Goal: Task Accomplishment & Management: Use online tool/utility

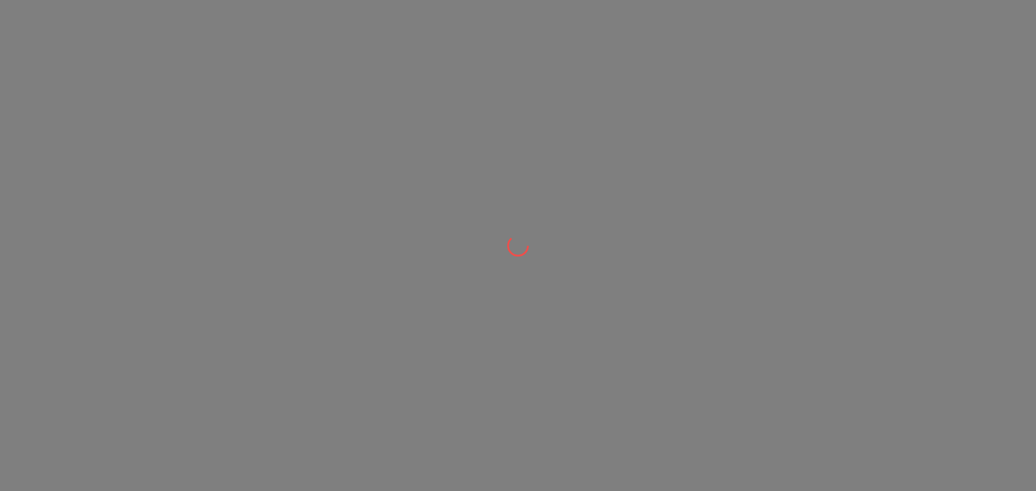
click at [611, 209] on div at bounding box center [518, 245] width 1036 height 491
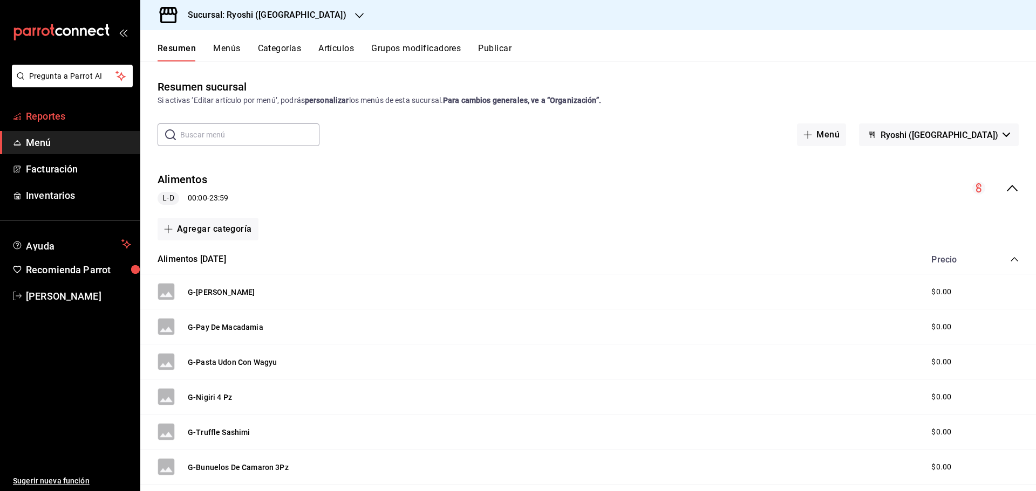
click at [100, 116] on span "Reportes" at bounding box center [78, 116] width 105 height 15
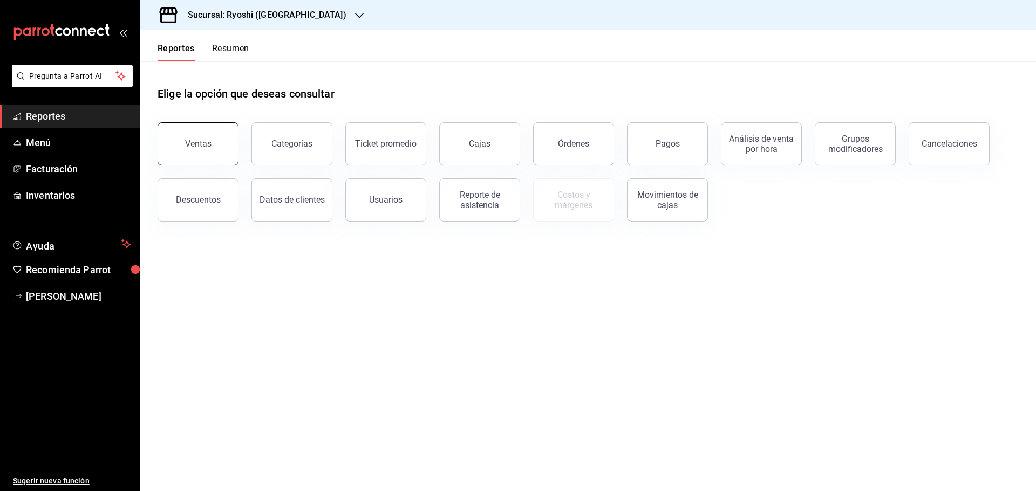
click at [196, 146] on div "Ventas" at bounding box center [198, 144] width 26 height 10
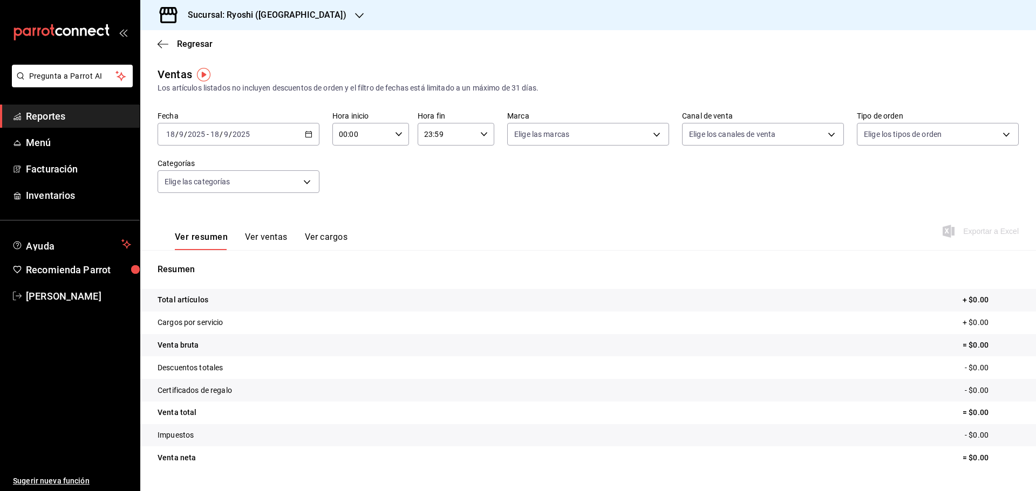
click at [311, 133] on div "2025-09-18 18 / 9 / 2025 - 2025-09-18 18 / 9 / 2025" at bounding box center [239, 134] width 162 height 23
click at [208, 265] on span "Rango de fechas" at bounding box center [209, 263] width 84 height 11
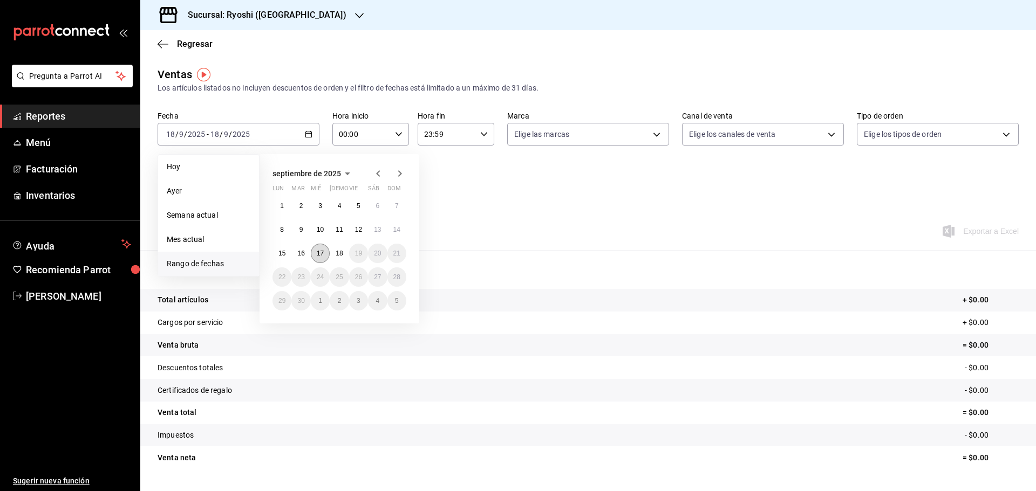
click at [319, 256] on abbr "17" at bounding box center [320, 254] width 7 height 8
click at [331, 255] on button "18" at bounding box center [339, 253] width 19 height 19
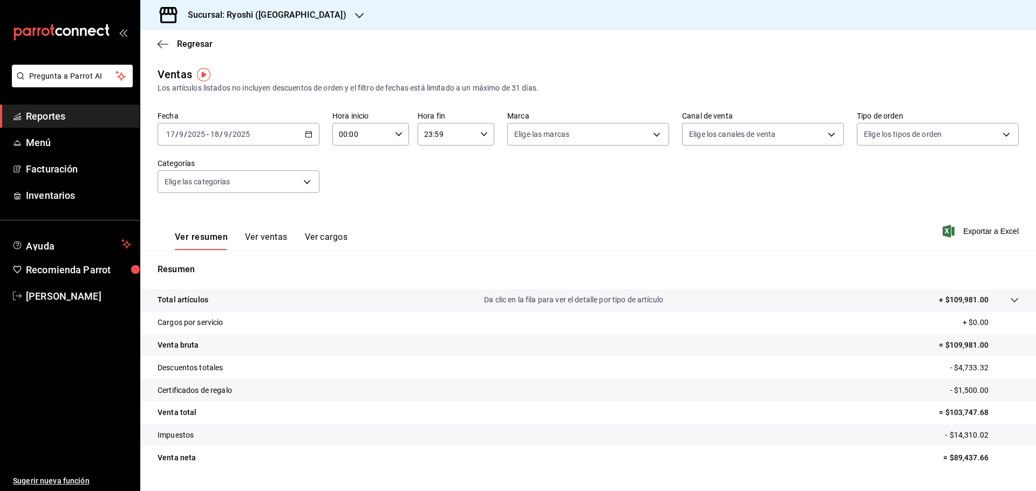
click at [312, 136] on div "2025-09-17 17 / 9 / 2025 - 2025-09-18 18 / 9 / 2025" at bounding box center [239, 134] width 162 height 23
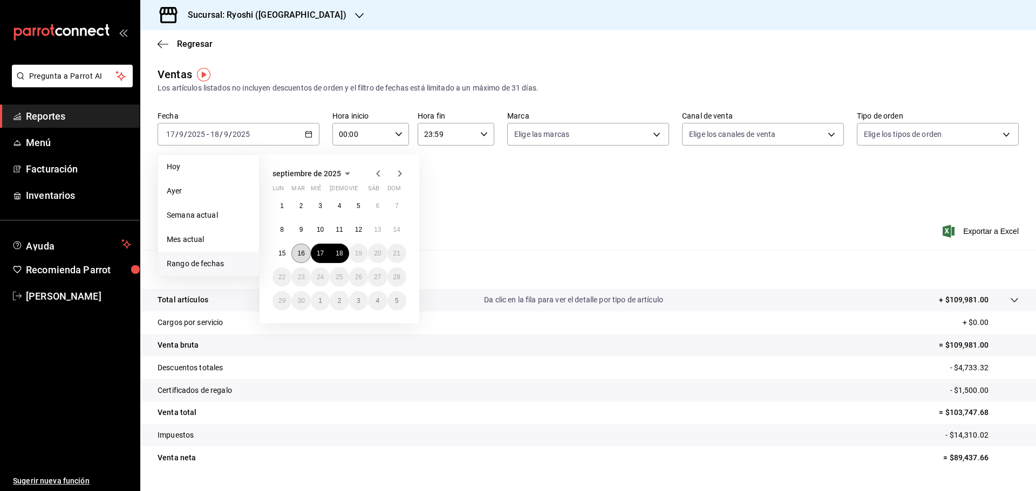
click at [305, 250] on button "16" at bounding box center [300, 253] width 19 height 19
click at [318, 250] on abbr "17" at bounding box center [320, 254] width 7 height 8
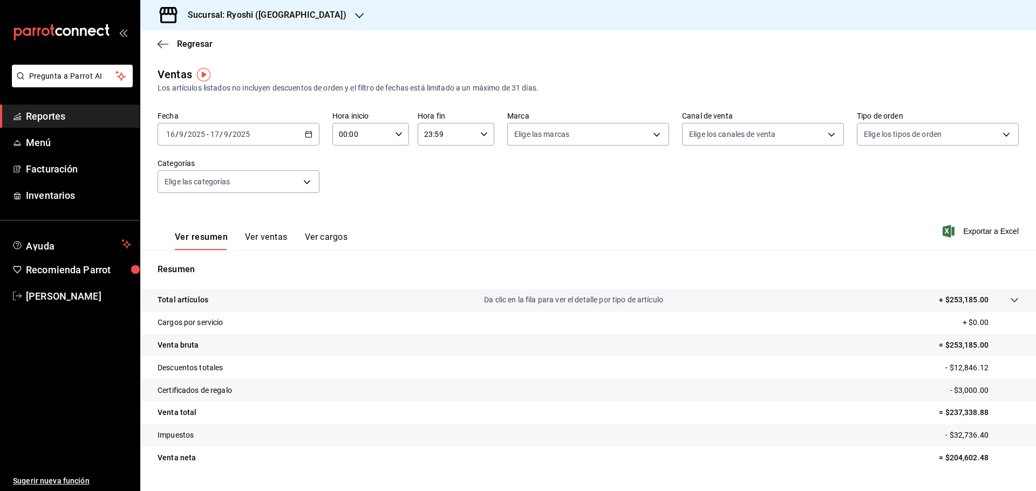
click at [399, 131] on icon "button" at bounding box center [399, 135] width 8 height 8
click at [353, 188] on button "05" at bounding box center [350, 184] width 34 height 22
click at [392, 186] on span "05" at bounding box center [388, 183] width 21 height 9
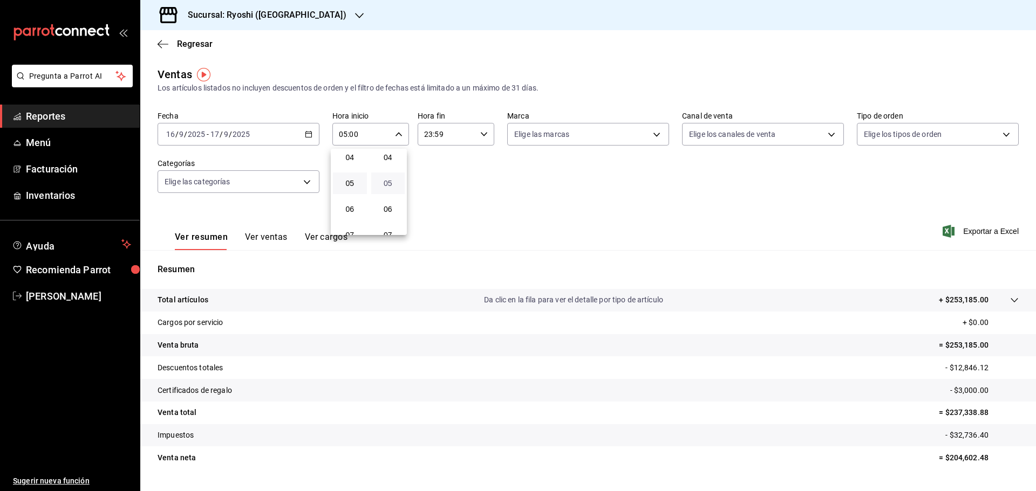
type input "05:05"
click at [589, 174] on div at bounding box center [518, 245] width 1036 height 491
click at [484, 137] on div "23:59 Hora fin" at bounding box center [456, 134] width 77 height 23
click at [433, 188] on span "05" at bounding box center [433, 187] width 21 height 9
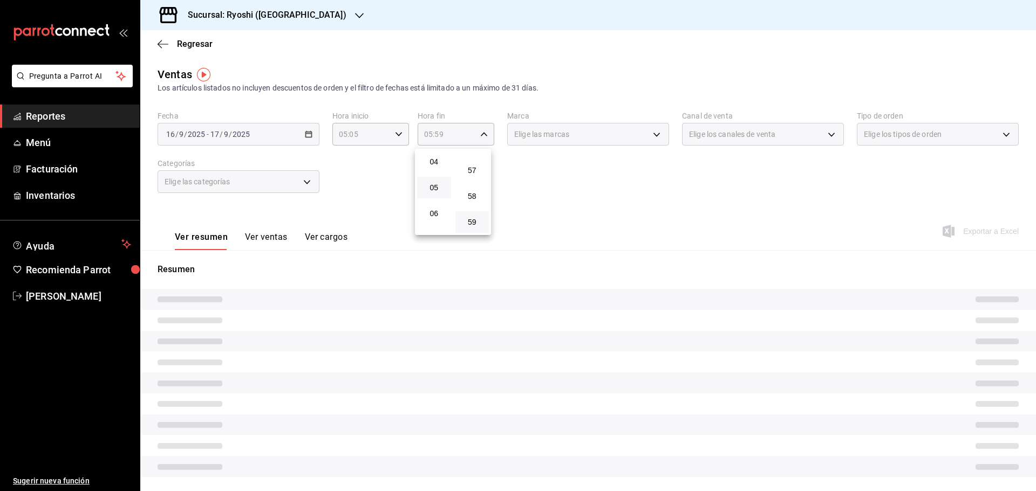
click at [559, 176] on div at bounding box center [518, 245] width 1036 height 491
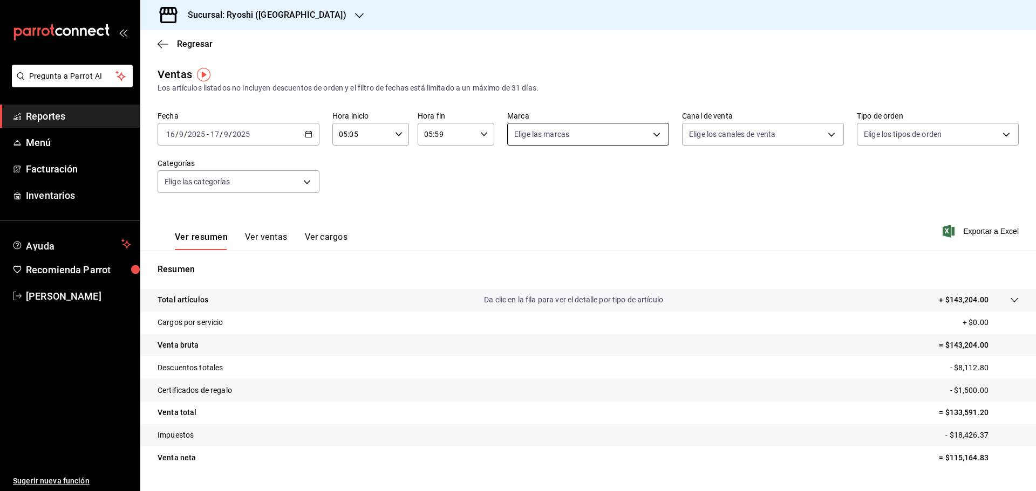
click at [651, 132] on body "Pregunta a Parrot AI Reportes Menú Facturación Inventarios Ayuda Recomienda Par…" at bounding box center [518, 245] width 1036 height 491
click at [691, 199] on div at bounding box center [518, 245] width 1036 height 491
click at [310, 132] on \(Stroke\) "button" at bounding box center [310, 131] width 1 height 1
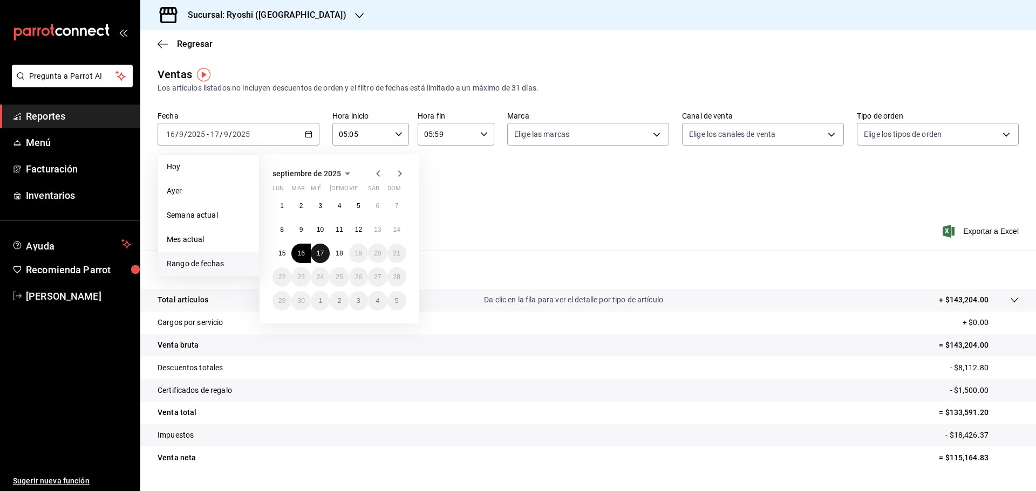
click at [323, 256] on abbr "17" at bounding box center [320, 254] width 7 height 8
click at [480, 236] on div "Ver resumen Ver ventas Ver cargos Exportar a Excel" at bounding box center [588, 228] width 896 height 44
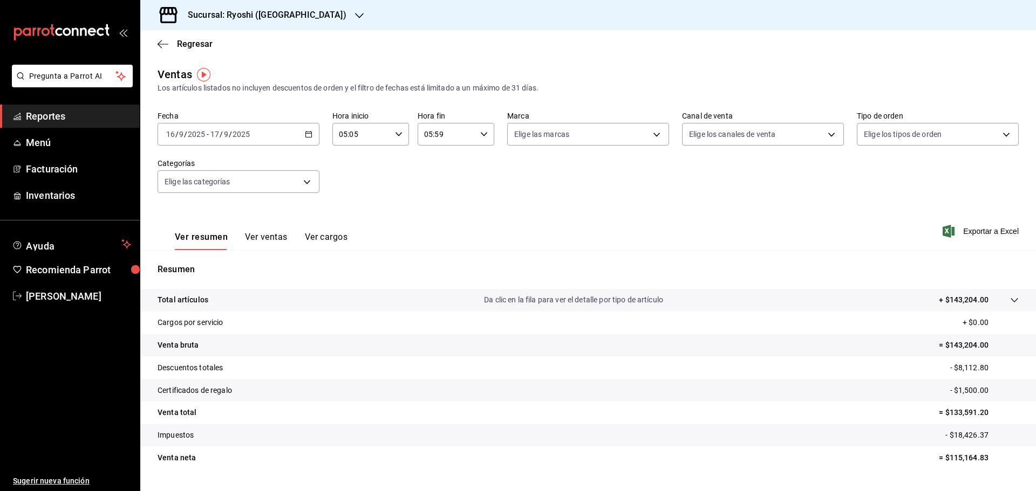
click at [307, 138] on div "2025-09-16 16 / 9 / 2025 - 2025-09-17 17 / 9 / 2025" at bounding box center [239, 134] width 162 height 23
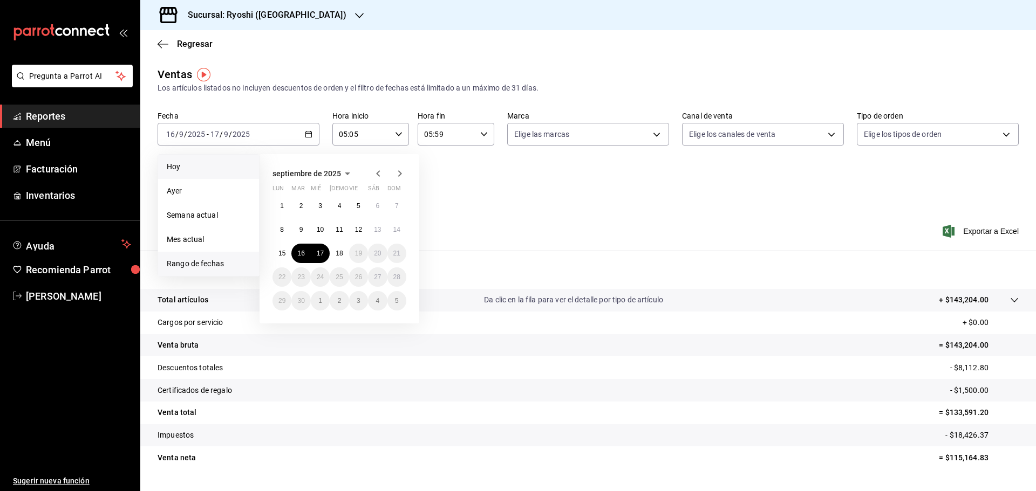
click at [213, 174] on li "Hoy" at bounding box center [208, 167] width 101 height 24
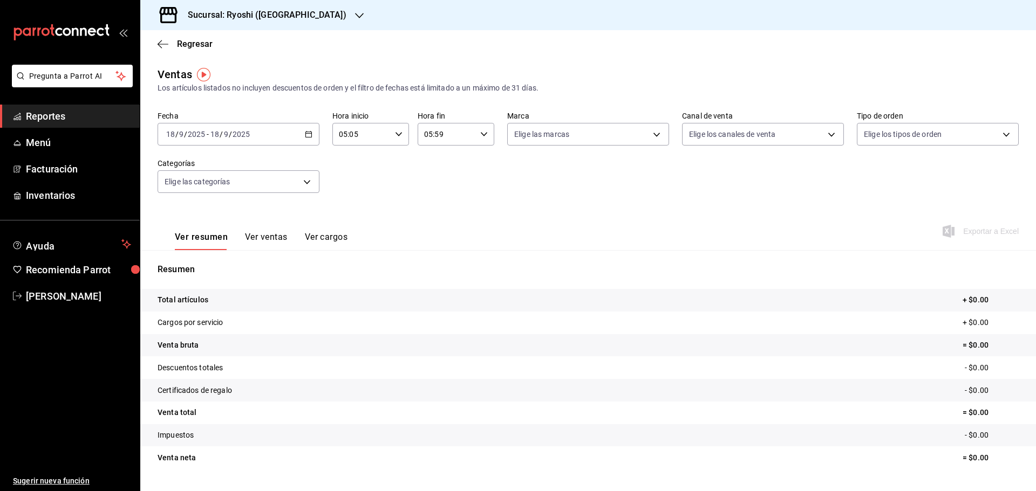
click at [308, 135] on icon "button" at bounding box center [309, 135] width 8 height 8
click at [202, 193] on span "Ayer" at bounding box center [209, 191] width 84 height 11
click at [309, 132] on \(Stroke\) "button" at bounding box center [308, 135] width 6 height 6
click at [194, 264] on span "Rango de fechas" at bounding box center [209, 263] width 84 height 11
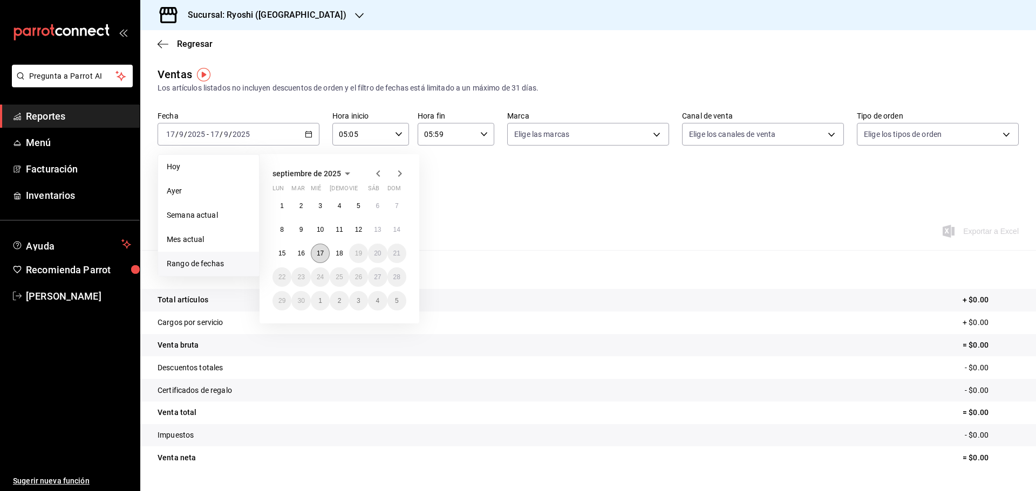
click at [318, 257] on button "17" at bounding box center [320, 253] width 19 height 19
click at [545, 253] on div "Resumen Total artículos + $0.00 Cargos por servicio + $0.00 Venta bruta = $0.00…" at bounding box center [588, 366] width 896 height 232
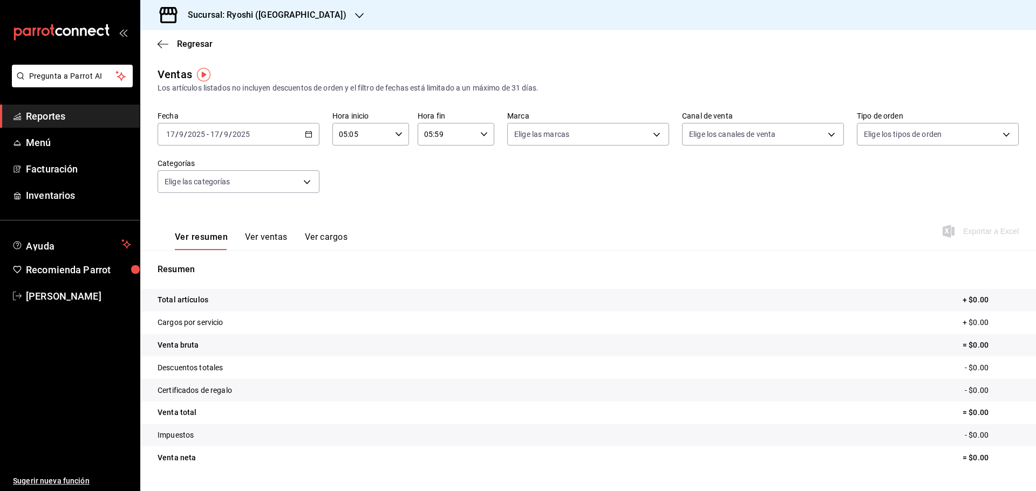
click at [309, 133] on icon "button" at bounding box center [309, 135] width 8 height 8
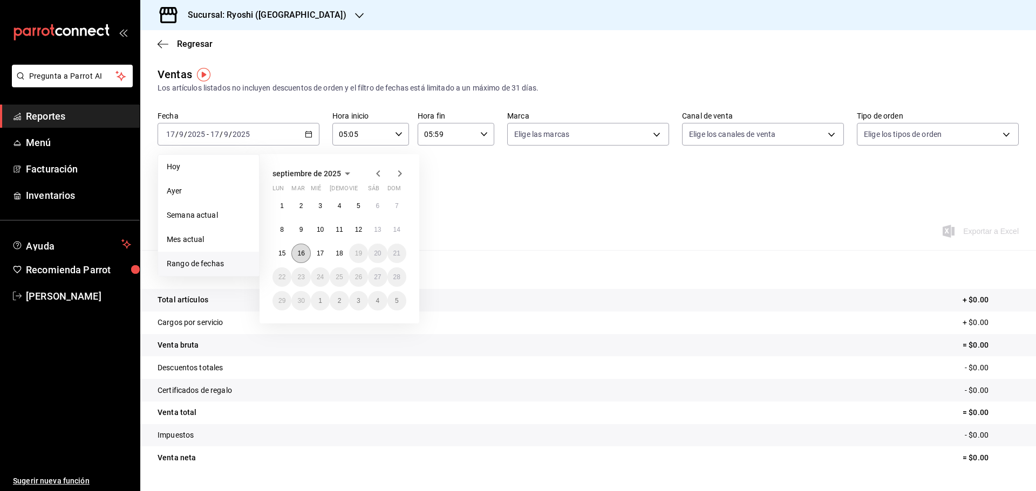
click at [303, 258] on button "16" at bounding box center [300, 253] width 19 height 19
click at [329, 253] on button "17" at bounding box center [320, 253] width 19 height 19
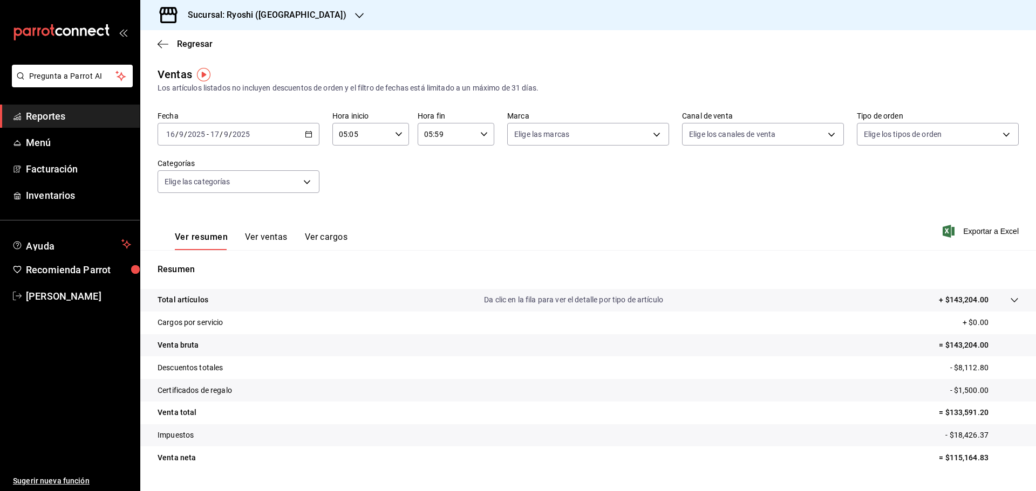
click at [483, 215] on div "Ver resumen Ver ventas Ver cargos Exportar a Excel" at bounding box center [588, 228] width 896 height 44
click at [308, 133] on icon "button" at bounding box center [309, 135] width 8 height 8
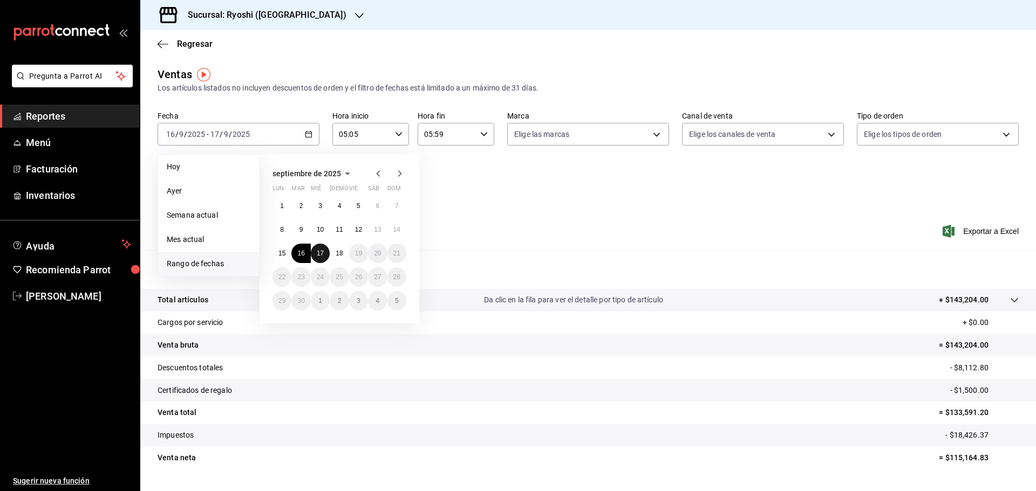
click at [316, 255] on button "17" at bounding box center [320, 253] width 19 height 19
click at [337, 256] on abbr "18" at bounding box center [339, 254] width 7 height 8
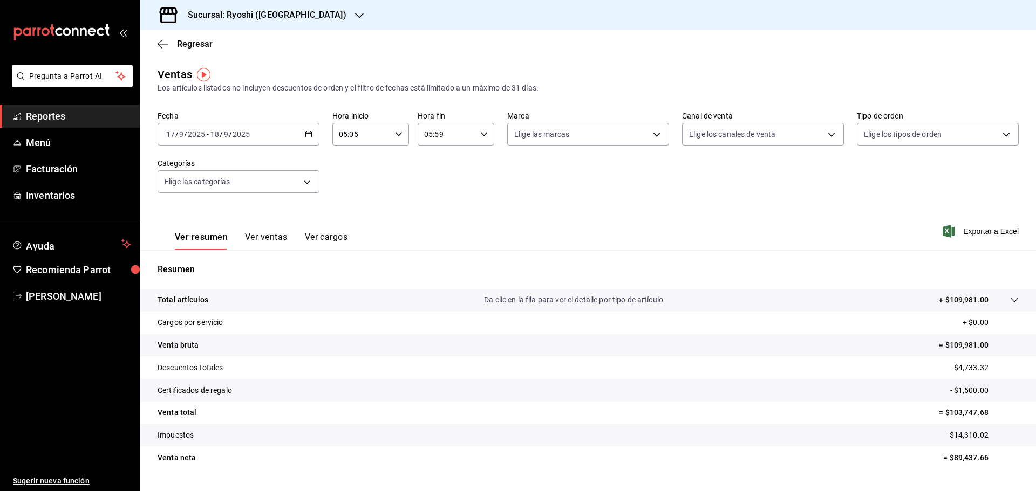
click at [309, 135] on icon "button" at bounding box center [309, 135] width 8 height 8
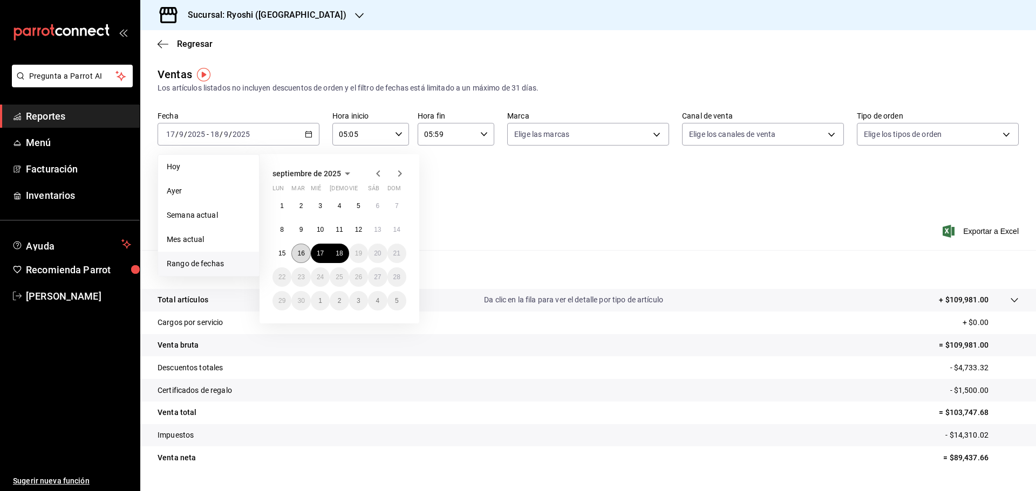
click at [301, 253] on abbr "16" at bounding box center [300, 254] width 7 height 8
click at [324, 254] on abbr "17" at bounding box center [320, 254] width 7 height 8
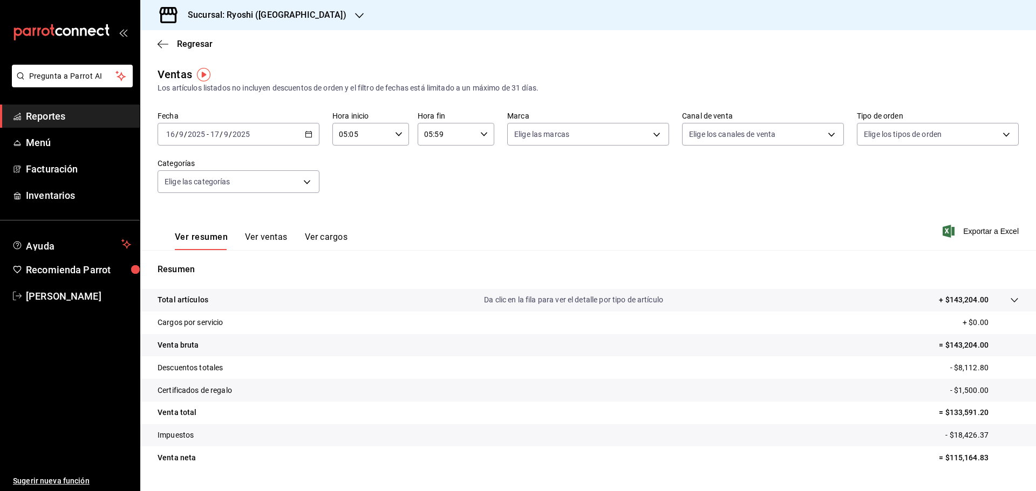
click at [310, 134] on 287 "button" at bounding box center [308, 135] width 6 height 6
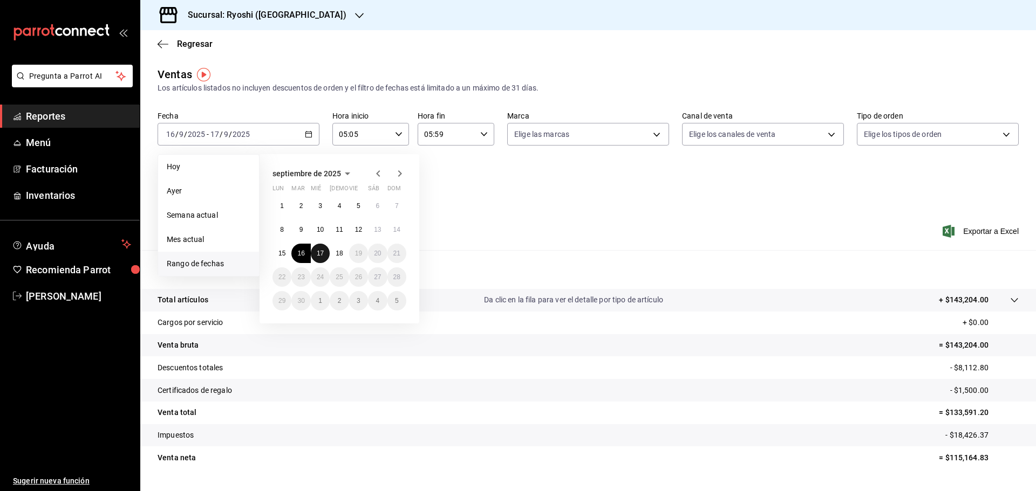
click at [322, 252] on abbr "17" at bounding box center [320, 254] width 7 height 8
click at [334, 251] on button "18" at bounding box center [339, 253] width 19 height 19
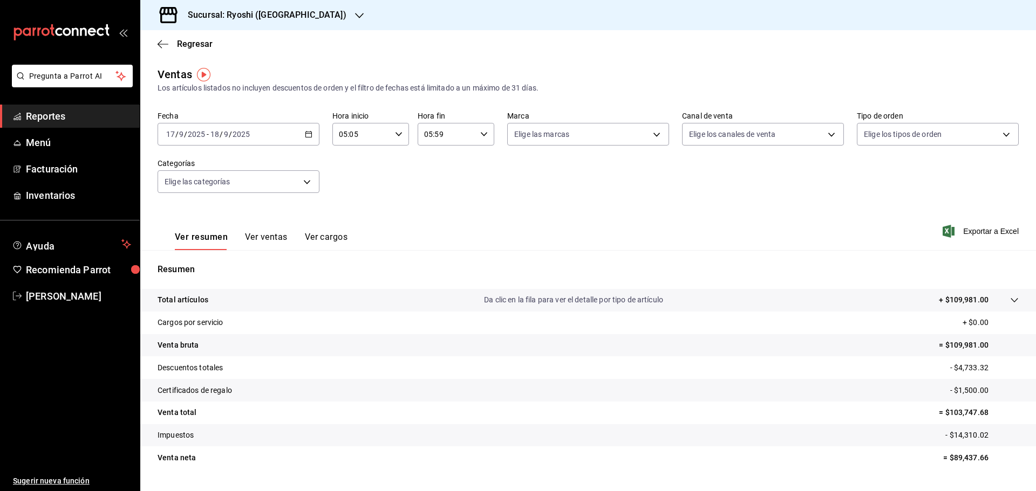
click at [475, 132] on div "05:59 Hora fin" at bounding box center [456, 134] width 77 height 23
click at [474, 159] on span "00" at bounding box center [472, 162] width 21 height 9
type input "05:00"
click at [562, 63] on div at bounding box center [518, 245] width 1036 height 491
click at [479, 160] on div "Fecha 2025-09-17 17 / 9 / 2025 - 2025-09-18 18 / 9 / 2025 Hora inicio 05:05 Hor…" at bounding box center [588, 158] width 861 height 95
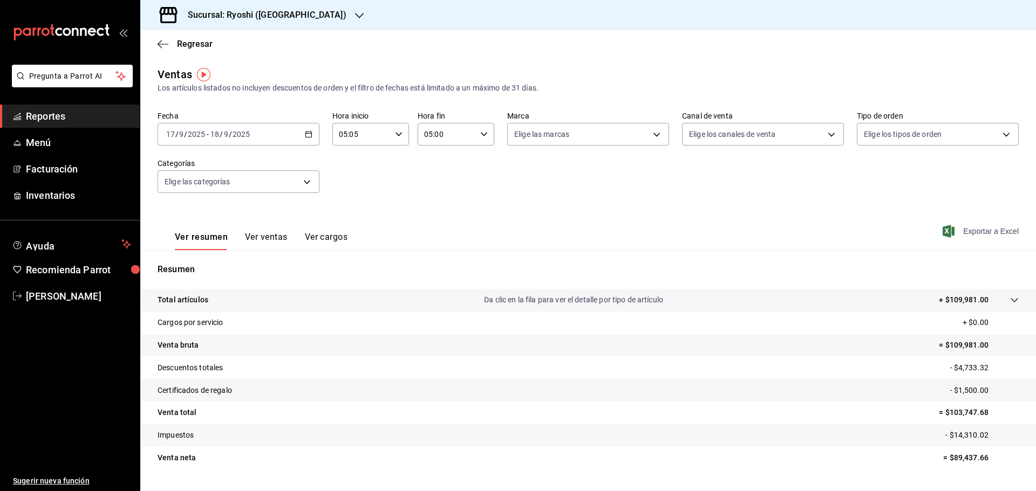
click at [990, 228] on span "Exportar a Excel" at bounding box center [982, 231] width 74 height 13
click at [421, 188] on div "Fecha 2025-09-17 17 / 9 / 2025 - 2025-09-18 18 / 9 / 2025 Hora inicio 05:05 Hor…" at bounding box center [588, 158] width 861 height 95
click at [968, 236] on span "Exportar a Excel" at bounding box center [982, 231] width 74 height 13
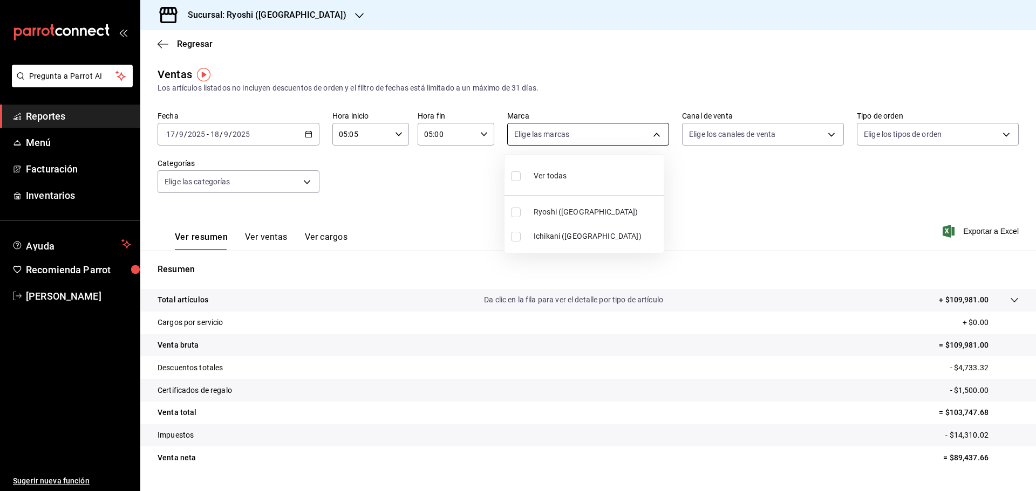
click at [660, 133] on body "Pregunta a Parrot AI Reportes Menú Facturación Inventarios Ayuda Recomienda Par…" at bounding box center [518, 245] width 1036 height 491
click at [546, 231] on span "Ichikani ([GEOGRAPHIC_DATA])" at bounding box center [597, 236] width 126 height 11
type input "e80bf875-3c9c-4ad9-8c6a-14c8262011fc"
checkbox input "true"
click at [824, 215] on div at bounding box center [518, 245] width 1036 height 491
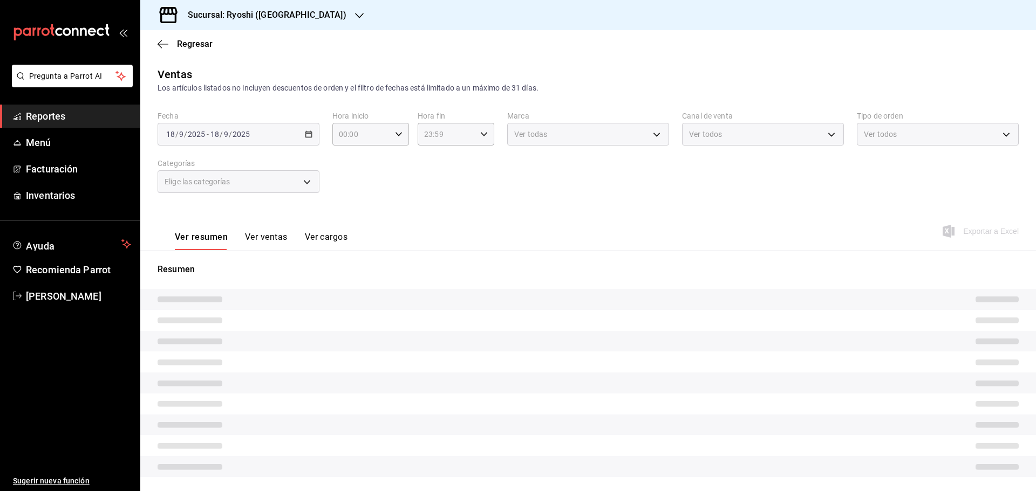
type input "05:05"
type input "05:00"
type input "e80bf875-3c9c-4ad9-8c6a-14c8262011fc"
click at [73, 118] on span "Reportes" at bounding box center [78, 116] width 105 height 15
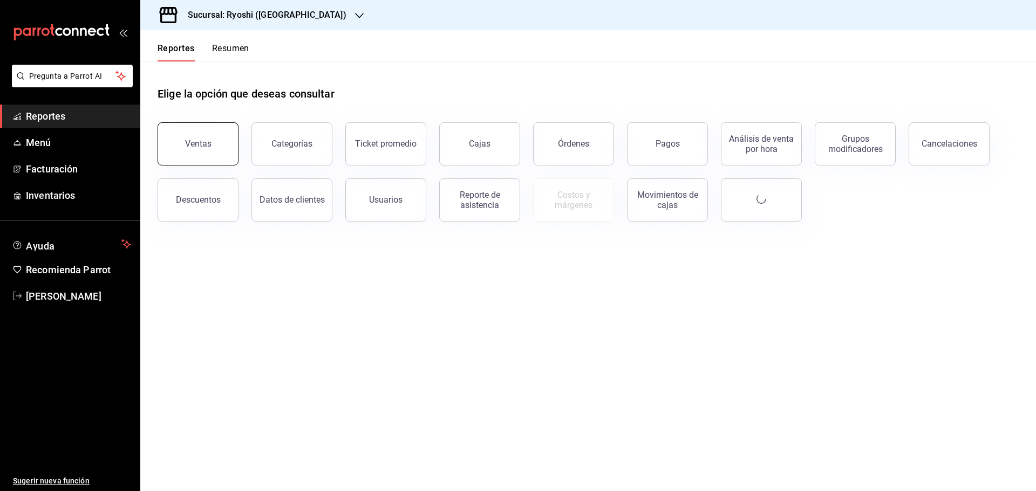
click at [179, 146] on button "Ventas" at bounding box center [198, 143] width 81 height 43
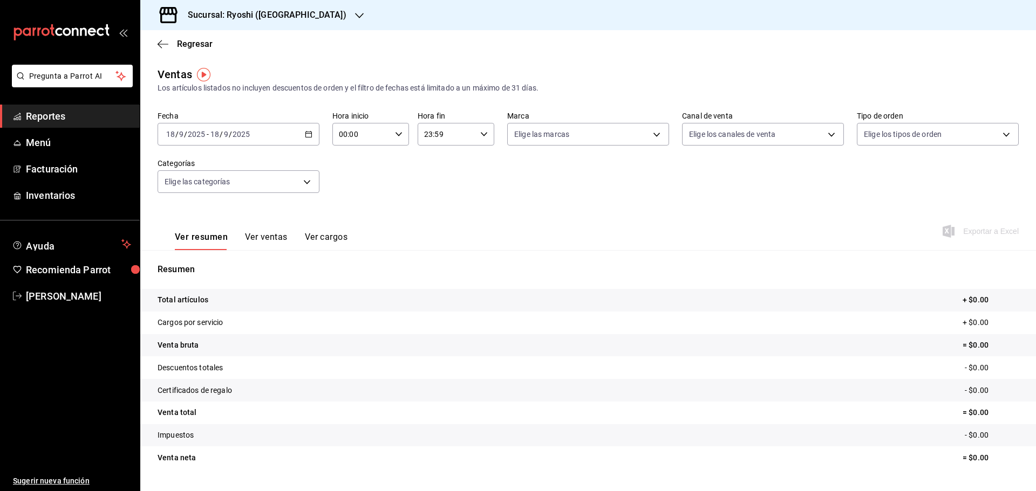
click at [311, 134] on div "2025-09-18 18 / 9 / 2025 - 2025-09-18 18 / 9 / 2025" at bounding box center [239, 134] width 162 height 23
click at [181, 266] on span "Rango de fechas" at bounding box center [209, 263] width 84 height 11
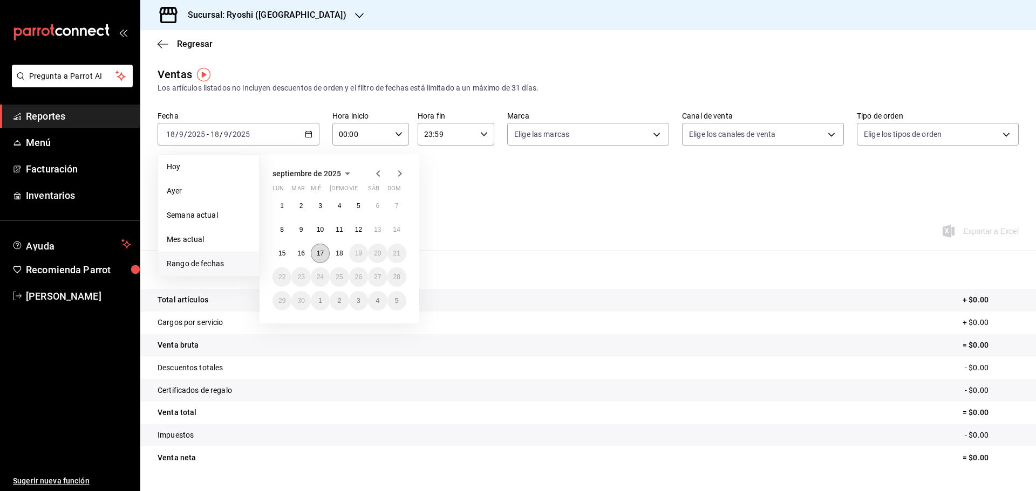
click at [320, 254] on abbr "17" at bounding box center [320, 254] width 7 height 8
click at [334, 254] on button "18" at bounding box center [339, 253] width 19 height 19
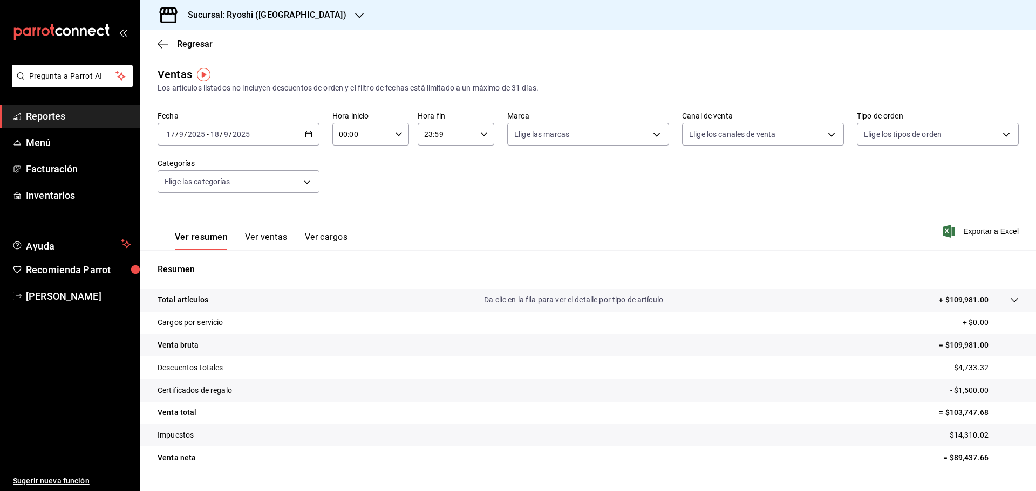
click at [399, 132] on icon "button" at bounding box center [399, 135] width 8 height 8
click at [354, 187] on span "05" at bounding box center [349, 183] width 21 height 9
type input "05:00"
click at [487, 131] on div at bounding box center [518, 245] width 1036 height 491
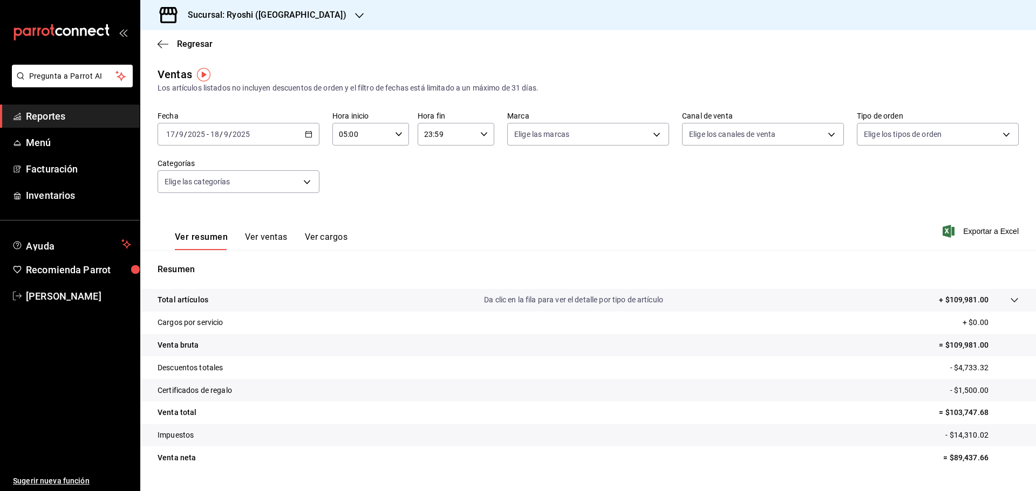
click at [480, 138] on icon "button" at bounding box center [484, 135] width 8 height 8
click at [432, 185] on span "05" at bounding box center [433, 187] width 21 height 9
click at [483, 135] on div at bounding box center [518, 245] width 1036 height 491
click at [457, 134] on input "05:59" at bounding box center [447, 135] width 58 height 22
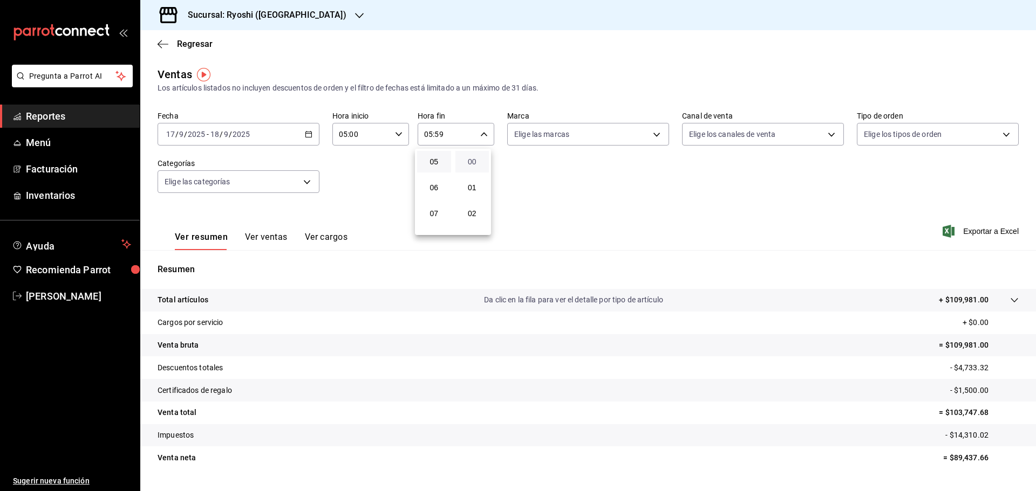
click at [474, 165] on span "00" at bounding box center [472, 162] width 21 height 9
type input "05:00"
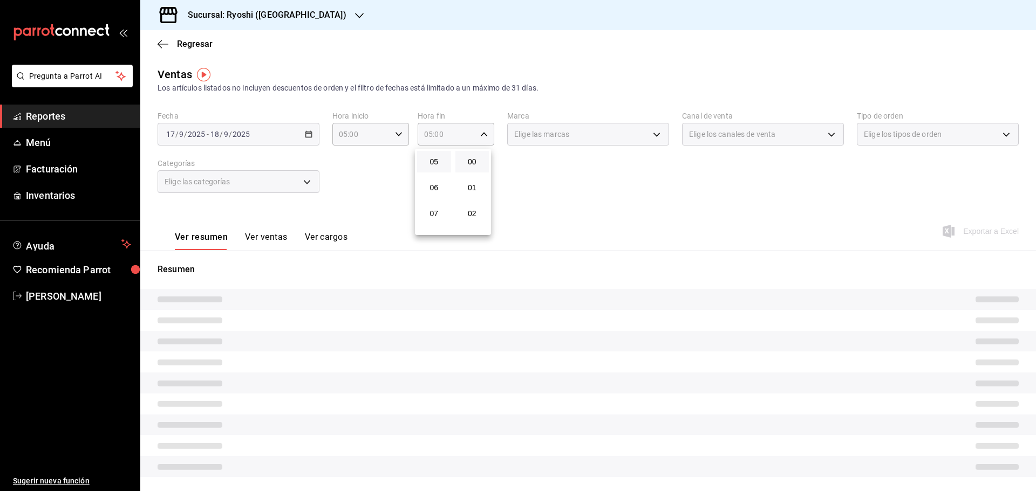
click at [585, 127] on div at bounding box center [518, 245] width 1036 height 491
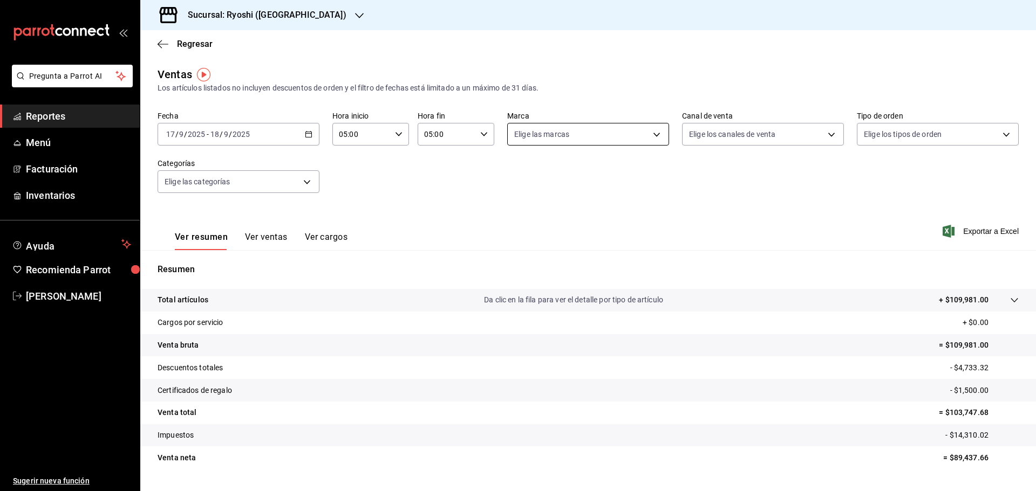
click at [655, 134] on body "Pregunta a Parrot AI Reportes Menú Facturación Inventarios Ayuda Recomienda Par…" at bounding box center [518, 245] width 1036 height 491
click at [556, 239] on span "Ichikani ([GEOGRAPHIC_DATA])" at bounding box center [597, 236] width 126 height 11
type input "e80bf875-3c9c-4ad9-8c6a-14c8262011fc"
checkbox input "true"
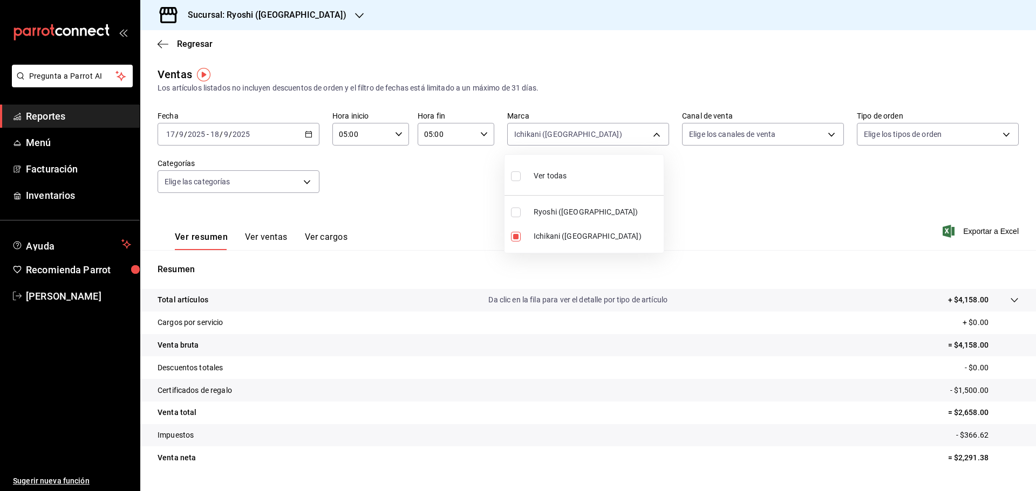
click at [855, 163] on div at bounding box center [518, 245] width 1036 height 491
click at [981, 227] on span "Exportar a Excel" at bounding box center [982, 231] width 74 height 13
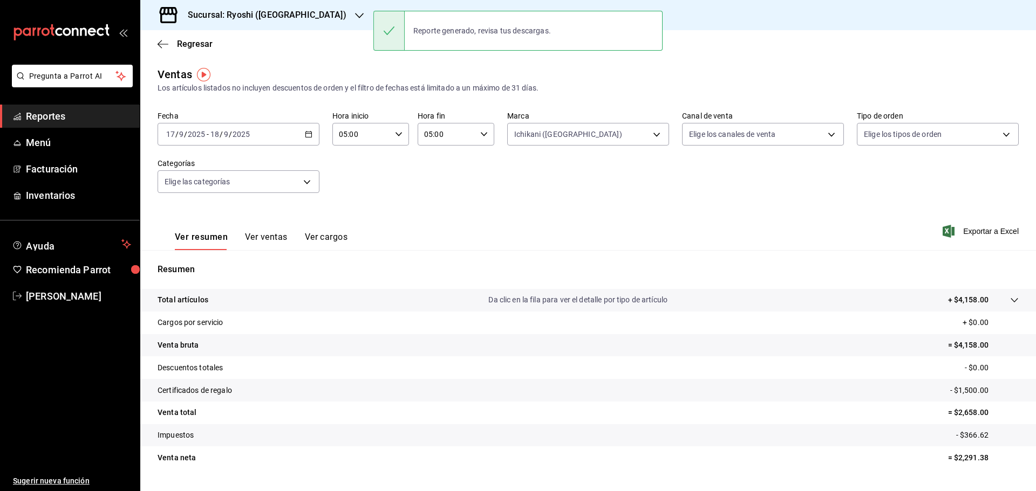
click at [293, 14] on div "Sucursal: Ryoshi ([GEOGRAPHIC_DATA])" at bounding box center [258, 15] width 219 height 30
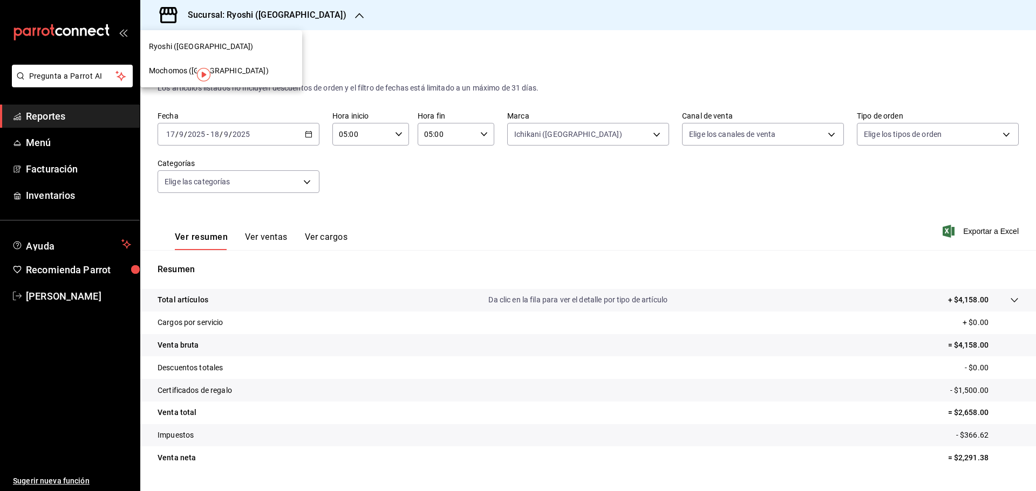
click at [158, 75] on span "Mochomos (Cancun)" at bounding box center [209, 70] width 120 height 11
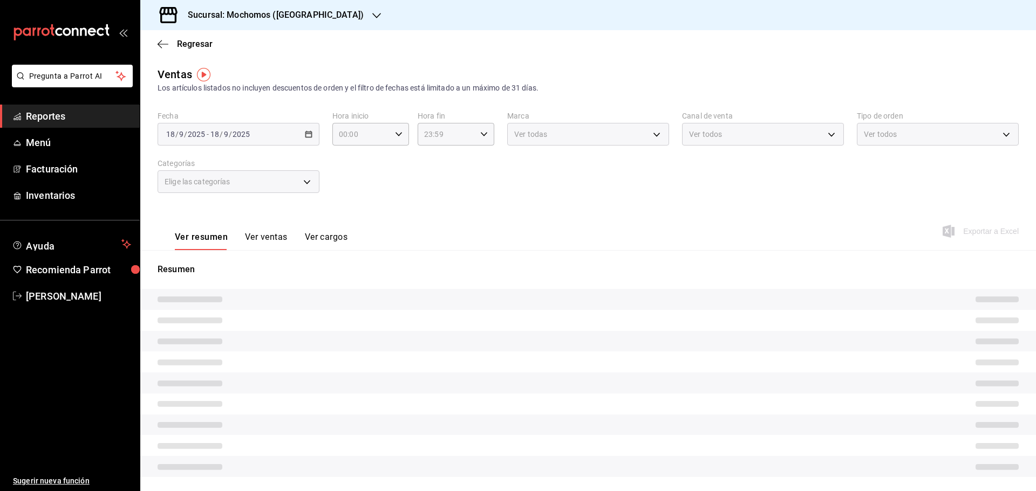
type input "05:00"
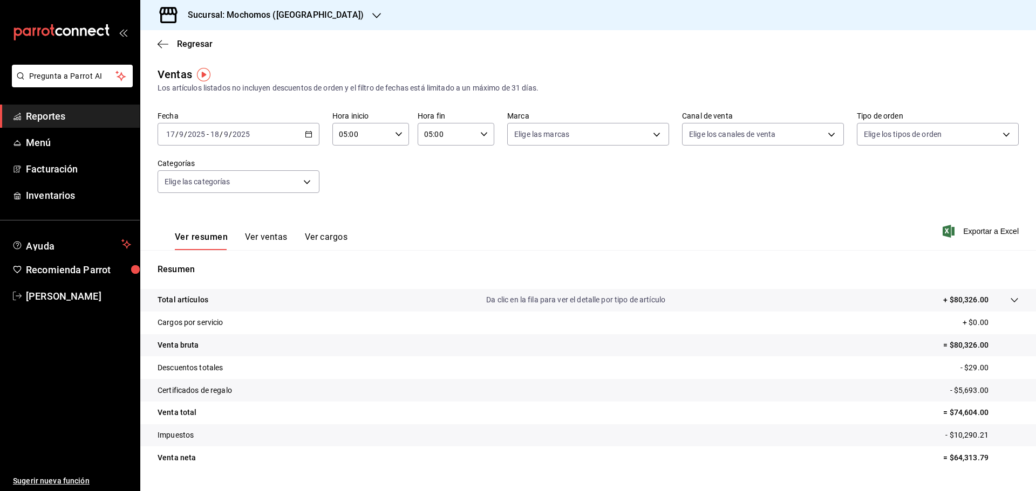
click at [400, 373] on tr "Descuentos totales - $29.00" at bounding box center [588, 368] width 896 height 23
click at [316, 17] on div "Sucursal: Mochomos (Cancun)" at bounding box center [267, 15] width 236 height 30
click at [173, 70] on span "Mochomos (Cancun)" at bounding box center [209, 70] width 120 height 11
click at [320, 21] on div "Sucursal: Mochomos (Cancun)" at bounding box center [267, 15] width 236 height 30
click at [238, 48] on div "Ryoshi ([GEOGRAPHIC_DATA])" at bounding box center [221, 46] width 145 height 11
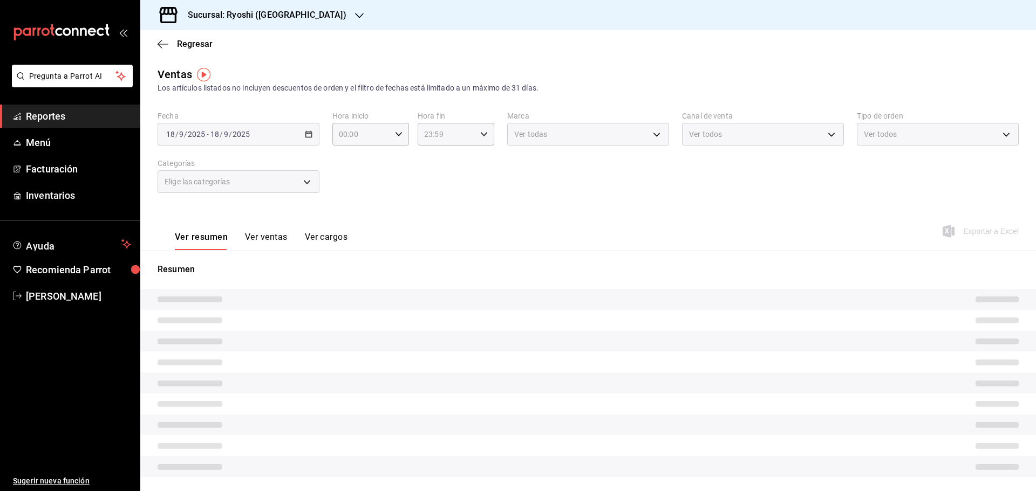
type input "05:00"
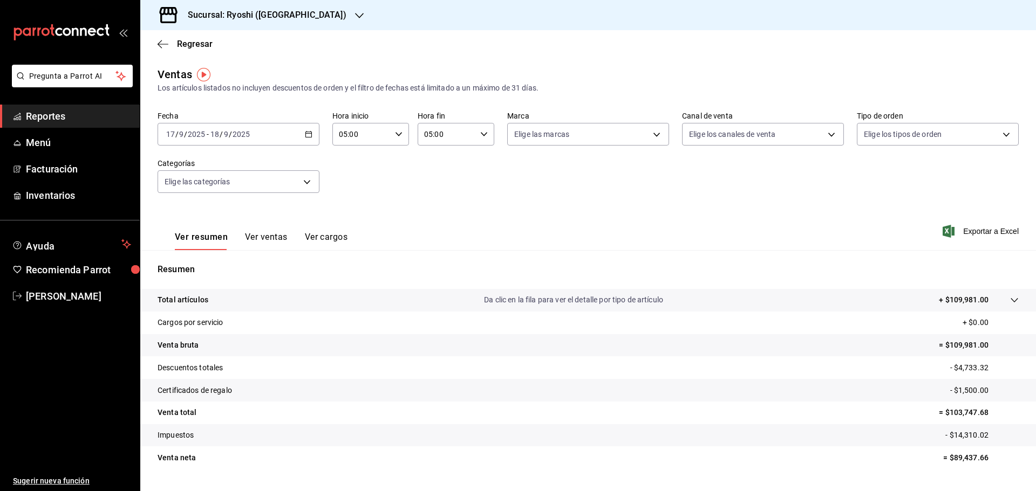
click at [231, 13] on h3 "Sucursal: Ryoshi ([GEOGRAPHIC_DATA])" at bounding box center [262, 15] width 167 height 13
click at [179, 72] on span "Mochomos (Cancun)" at bounding box center [209, 70] width 120 height 11
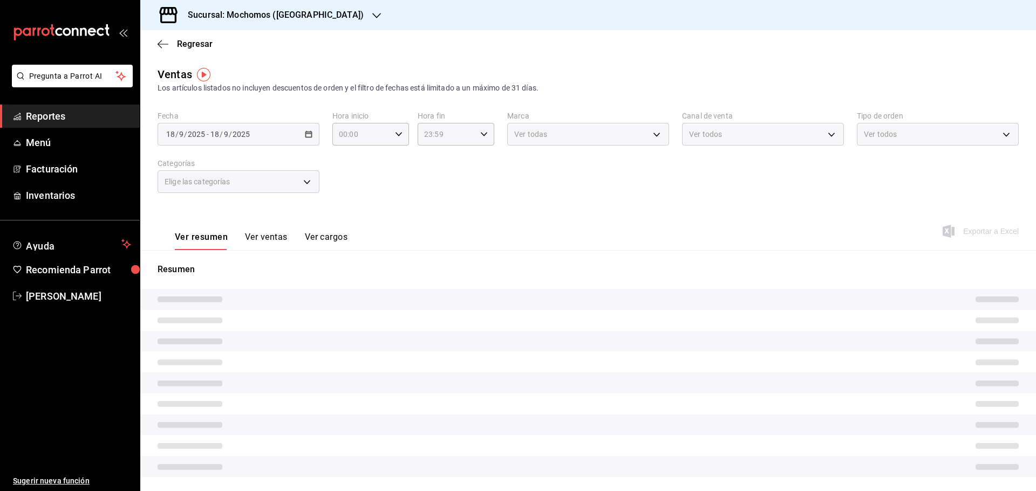
type input "05:00"
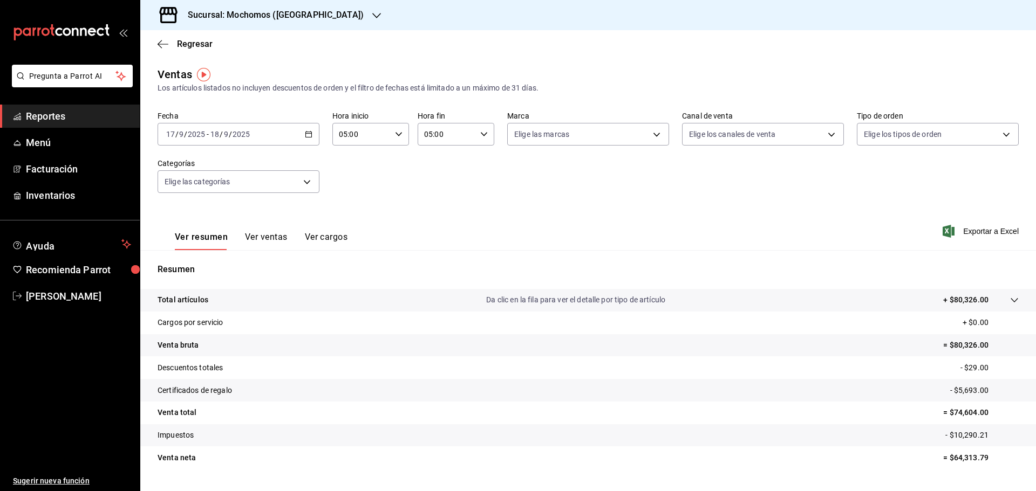
click at [306, 134] on \(Stroke\) "button" at bounding box center [309, 133] width 6 height 1
click at [189, 266] on span "Rango de fechas" at bounding box center [209, 263] width 84 height 11
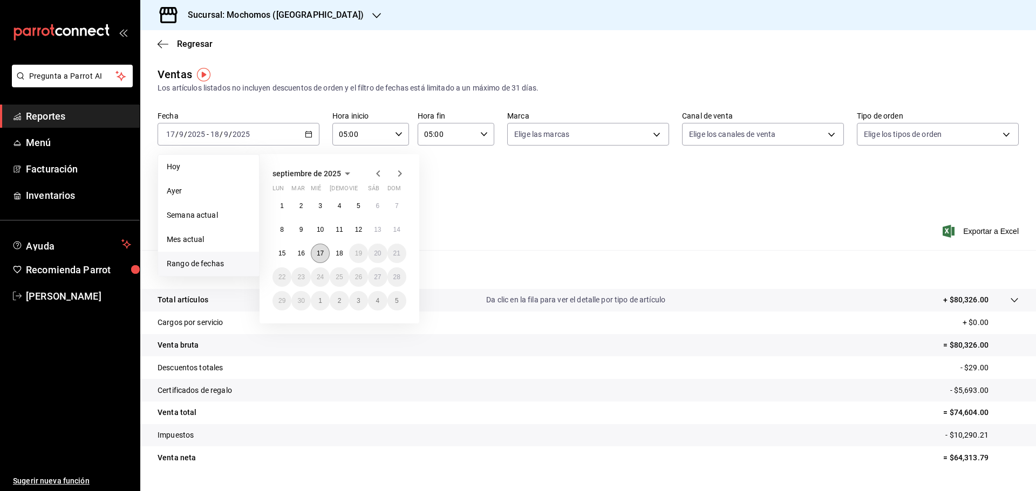
click at [323, 249] on button "17" at bounding box center [320, 253] width 19 height 19
click at [337, 254] on abbr "18" at bounding box center [339, 254] width 7 height 8
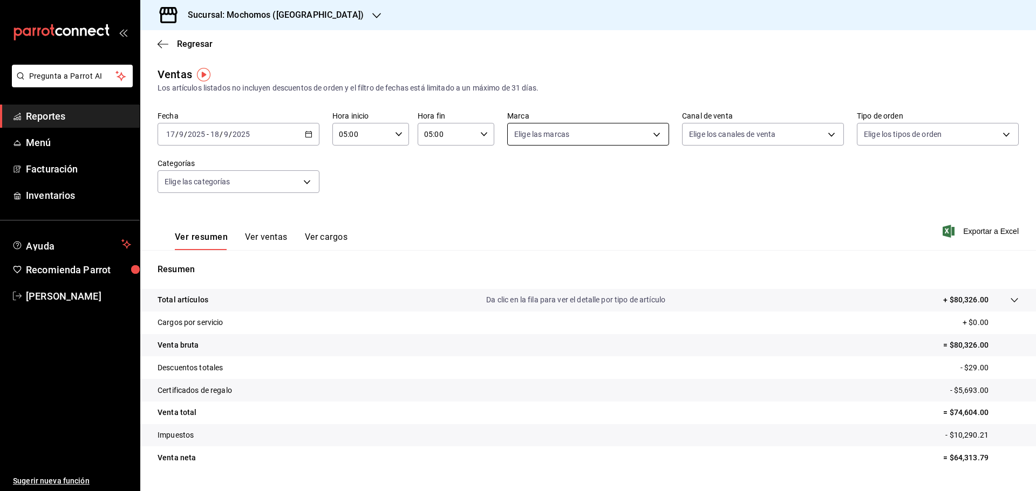
click at [659, 136] on body "Pregunta a Parrot AI Reportes Menú Facturación Inventarios Ayuda Recomienda Par…" at bounding box center [518, 245] width 1036 height 491
click at [706, 204] on div at bounding box center [518, 245] width 1036 height 491
click at [978, 228] on span "Exportar a Excel" at bounding box center [982, 231] width 74 height 13
click at [402, 164] on div "Fecha 2025-09-17 17 / 9 / 2025 - 2025-09-18 18 / 9 / 2025 Hora inicio 05:00 Hor…" at bounding box center [588, 158] width 861 height 95
click at [655, 133] on body "Pregunta a Parrot AI Reportes Menú Facturación Inventarios Ayuda Recomienda Par…" at bounding box center [518, 245] width 1036 height 491
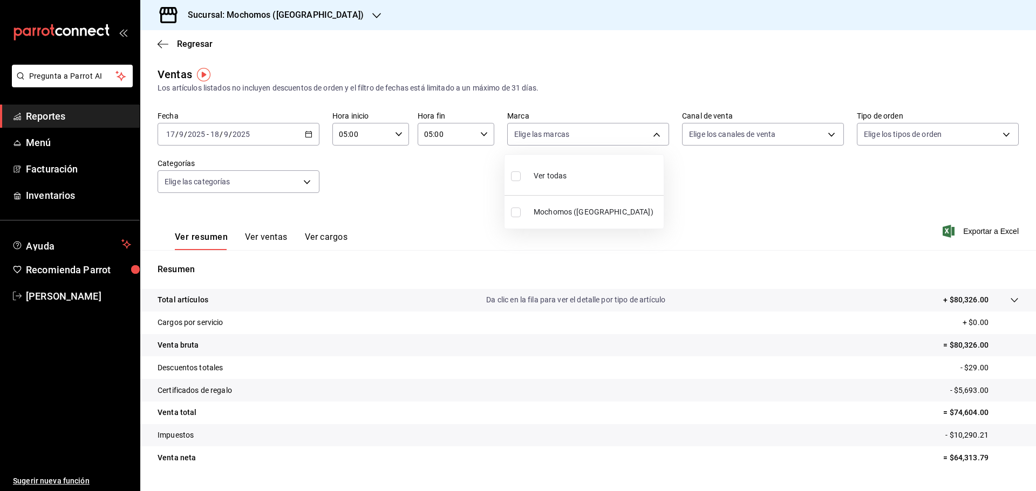
click at [591, 176] on li "Ver todas" at bounding box center [583, 175] width 159 height 32
type input "81a909d9-58c5-46d1-b07d-4106a63ec642"
checkbox input "true"
click at [579, 218] on li "Mochomos (Cancun)" at bounding box center [583, 212] width 159 height 24
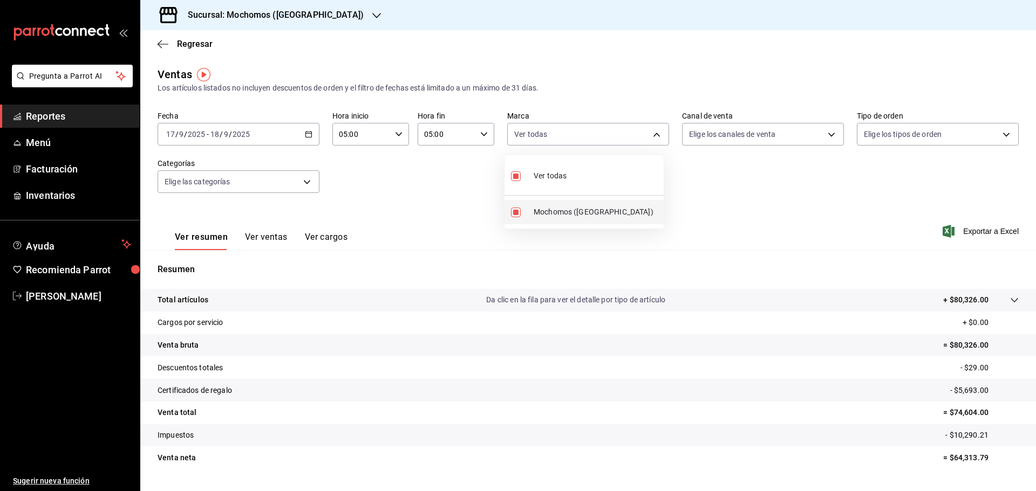
checkbox input "false"
click at [515, 215] on input "checkbox" at bounding box center [516, 213] width 10 height 10
checkbox input "true"
type input "81a909d9-58c5-46d1-b07d-4106a63ec642"
checkbox input "true"
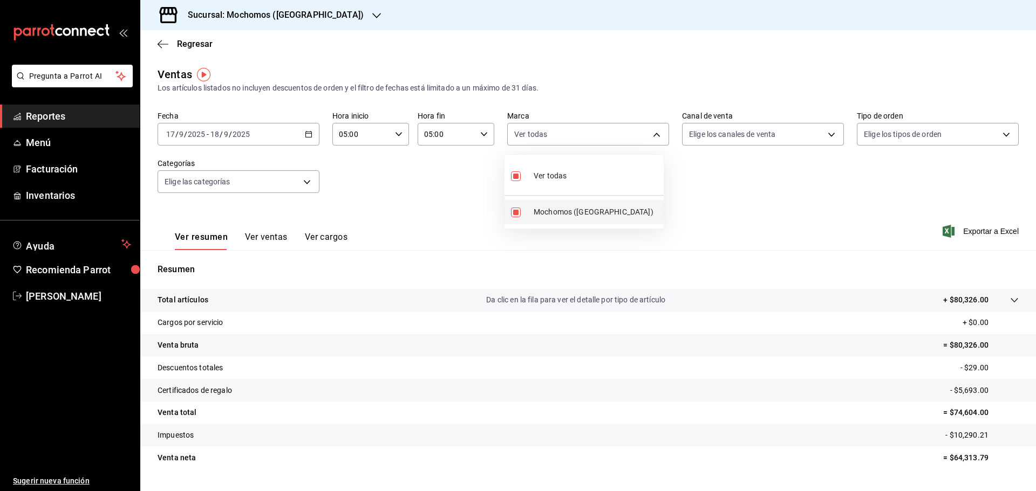
click at [517, 218] on li "Mochomos (Cancun)" at bounding box center [583, 212] width 159 height 24
checkbox input "false"
click at [745, 190] on div at bounding box center [518, 245] width 1036 height 491
click at [961, 229] on span "Exportar a Excel" at bounding box center [982, 231] width 74 height 13
